Goal: Task Accomplishment & Management: Manage account settings

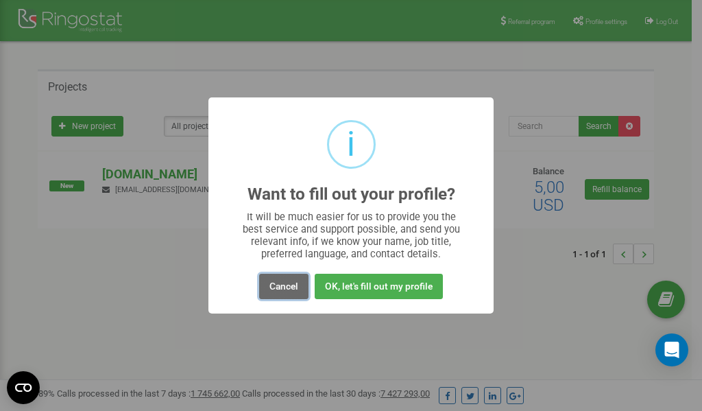
click at [284, 287] on button "Cancel" at bounding box center [283, 285] width 49 height 25
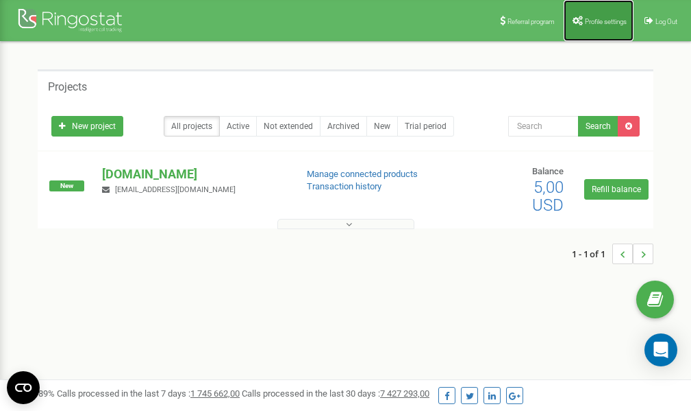
click at [589, 18] on span "Profile settings" at bounding box center [606, 22] width 42 height 8
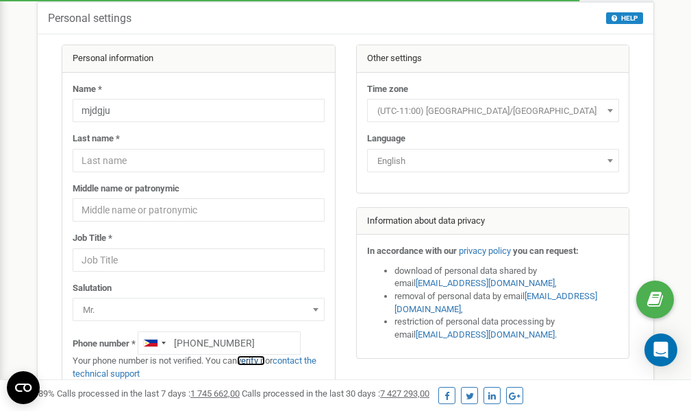
click at [256, 360] on link "verify it" at bounding box center [251, 360] width 28 height 10
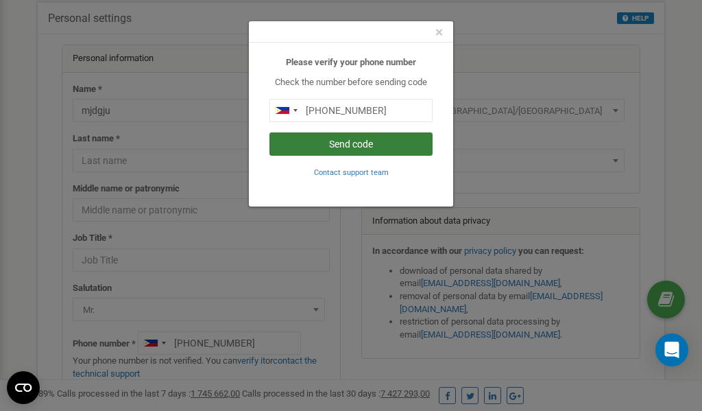
click at [342, 149] on button "Send code" at bounding box center [350, 143] width 163 height 23
